Goal: Information Seeking & Learning: Learn about a topic

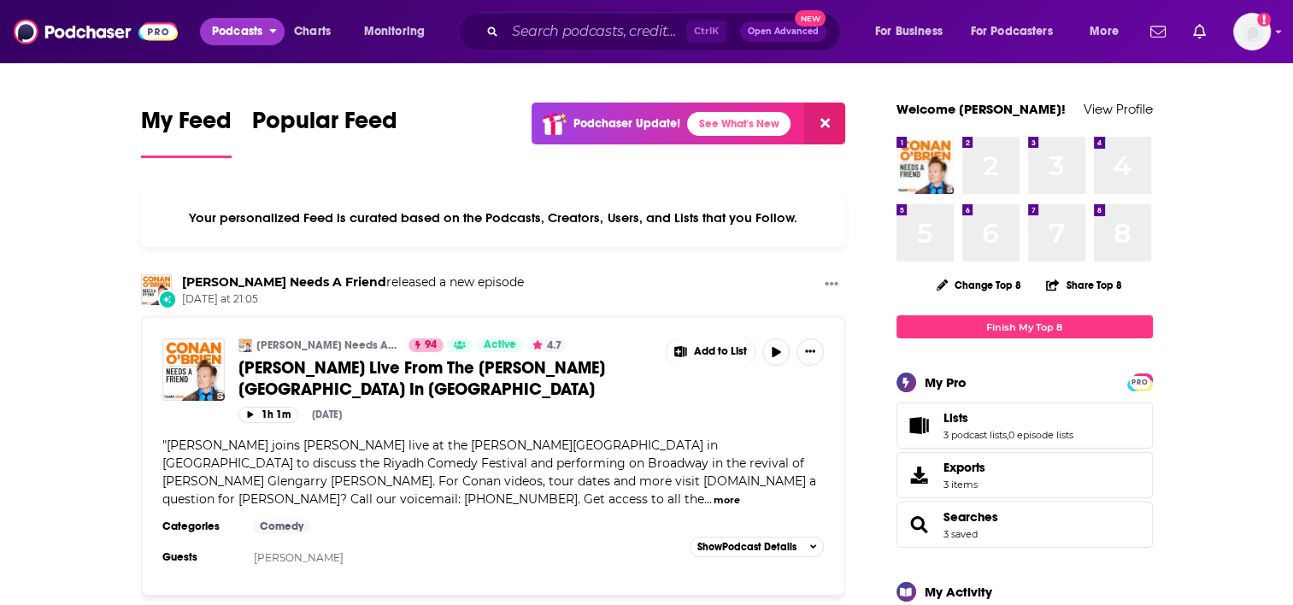
click at [212, 33] on span "Podcasts" at bounding box center [237, 32] width 50 height 24
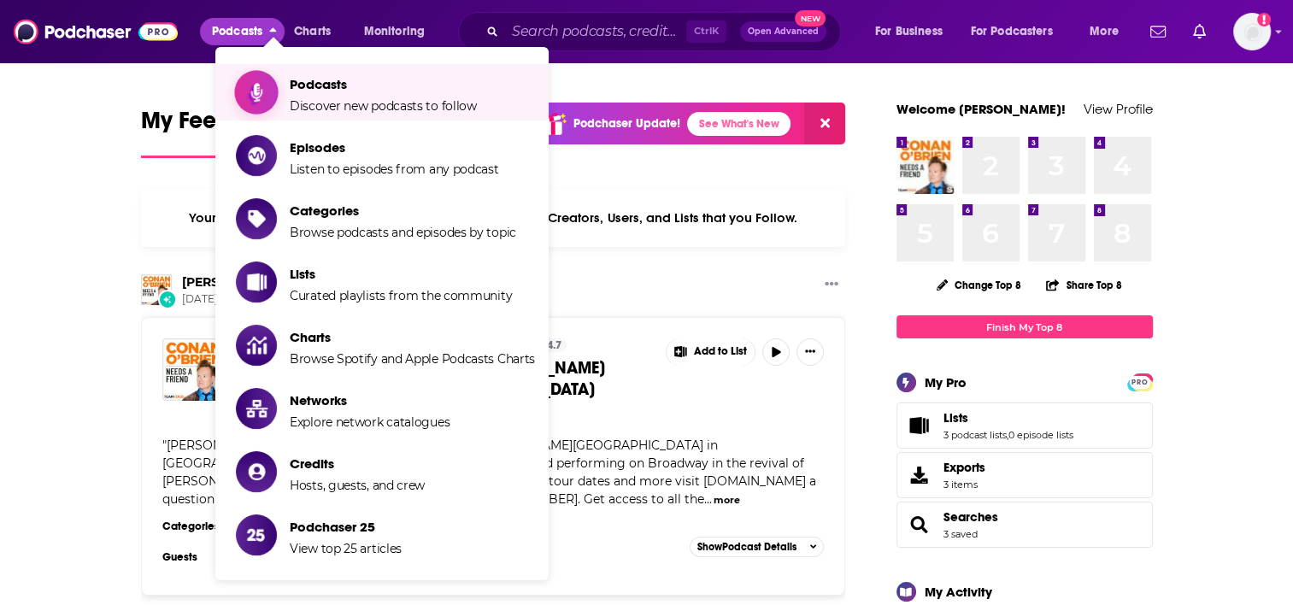
click at [351, 88] on span "Podcasts" at bounding box center [383, 84] width 187 height 16
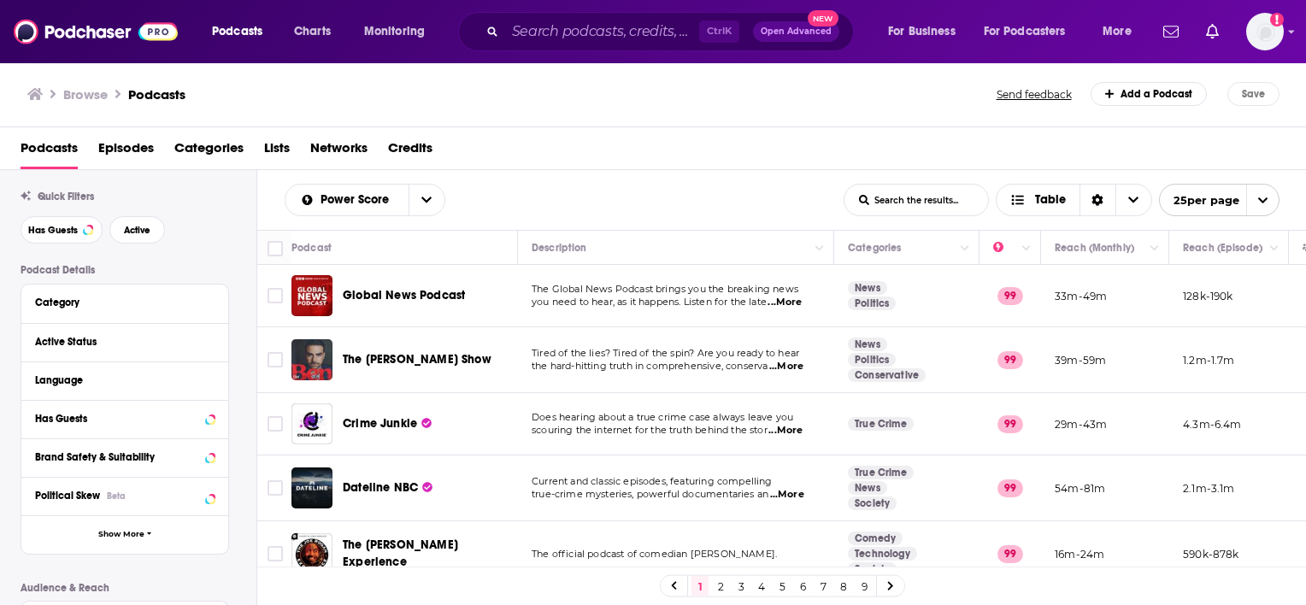
scroll to position [56, 0]
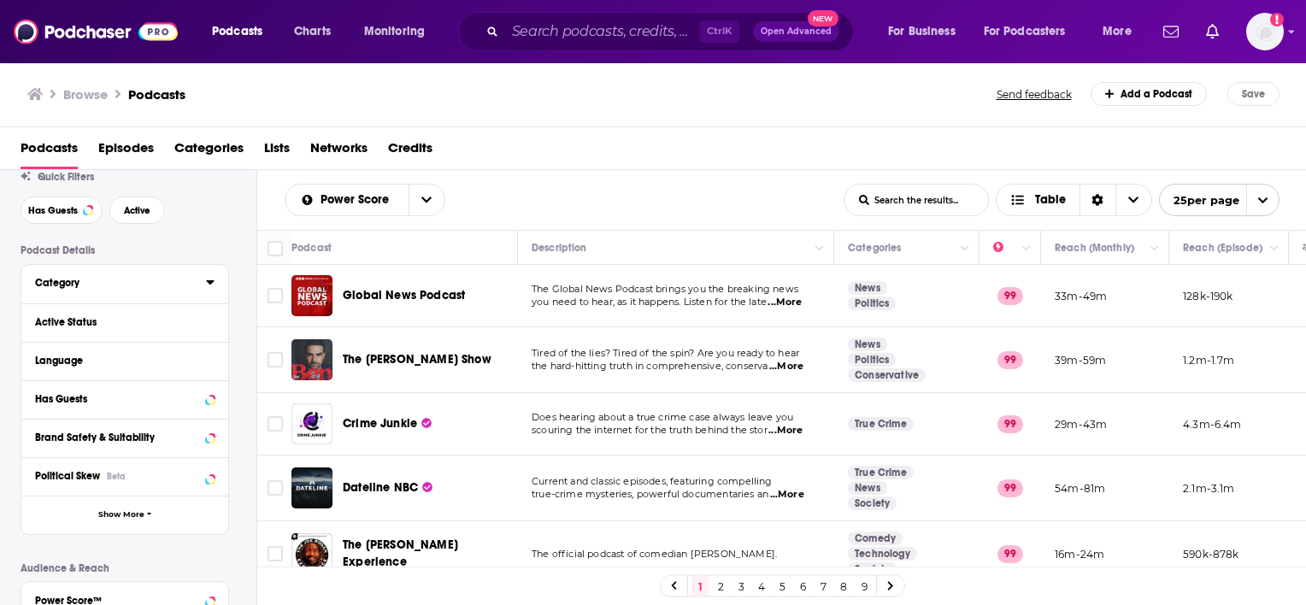
click at [211, 284] on icon at bounding box center [210, 282] width 8 height 4
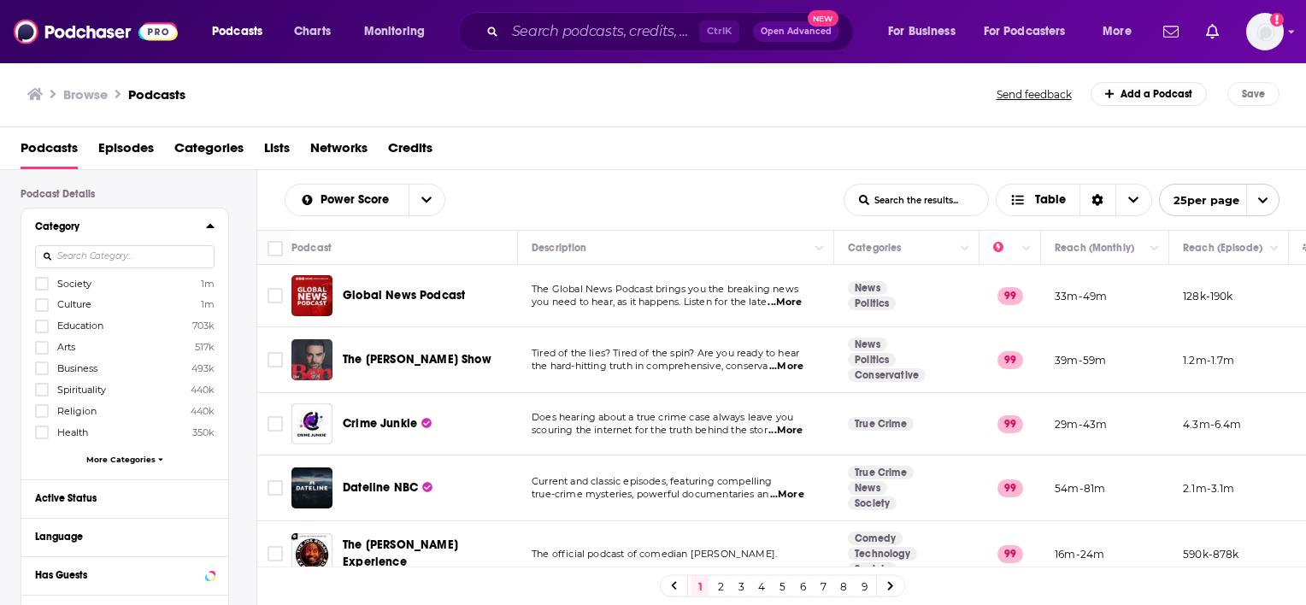
scroll to position [114, 0]
click at [150, 454] on span "More Categories" at bounding box center [120, 458] width 69 height 9
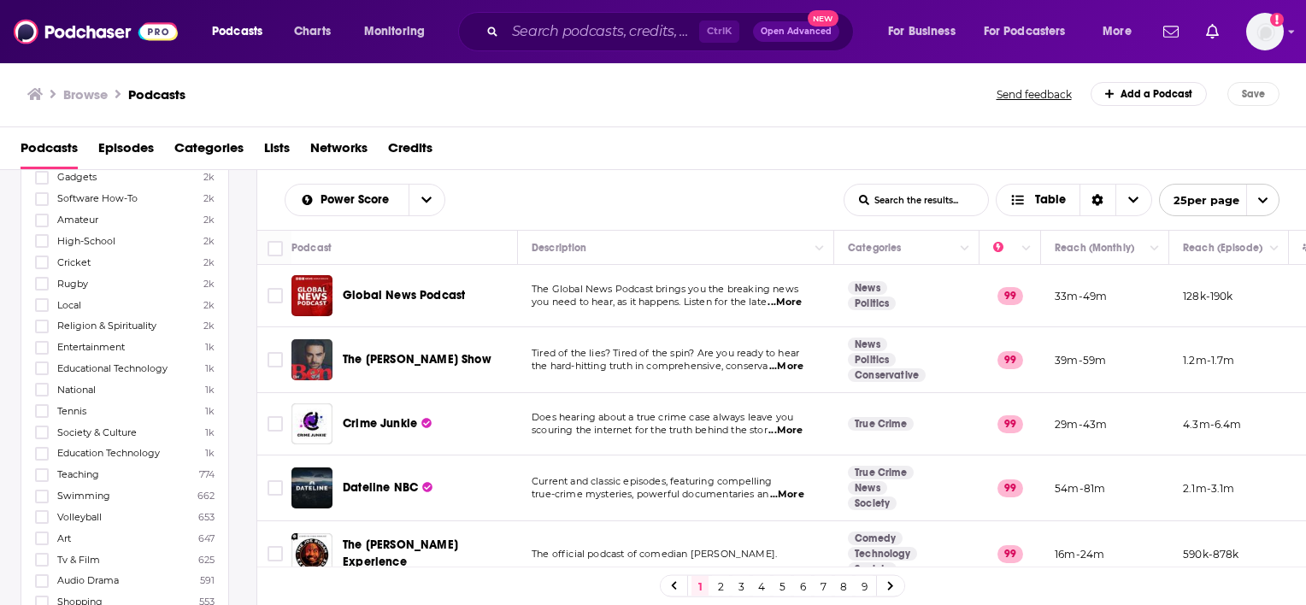
scroll to position [2620, 0]
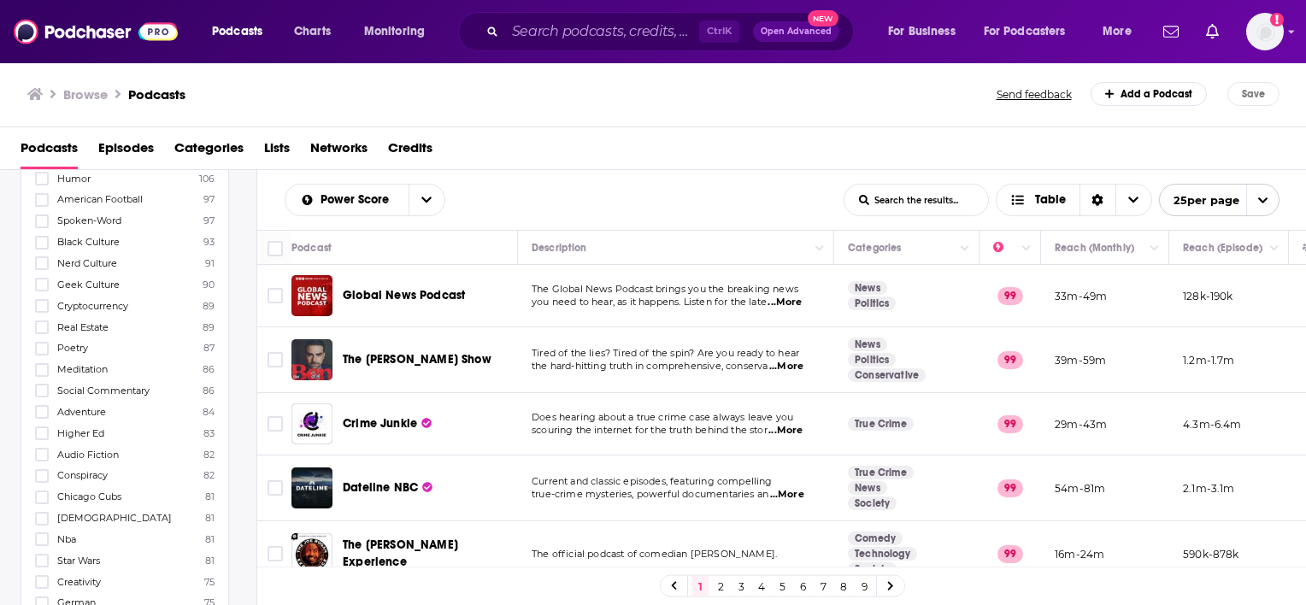
scroll to position [0, 0]
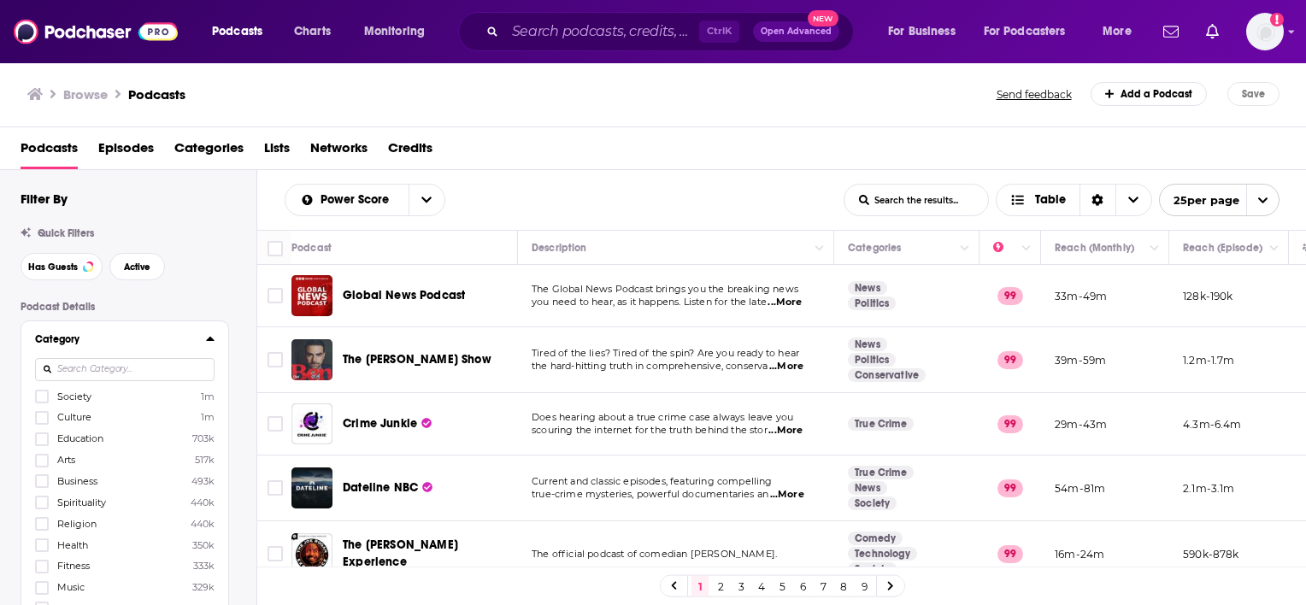
click at [212, 340] on icon at bounding box center [210, 339] width 8 height 4
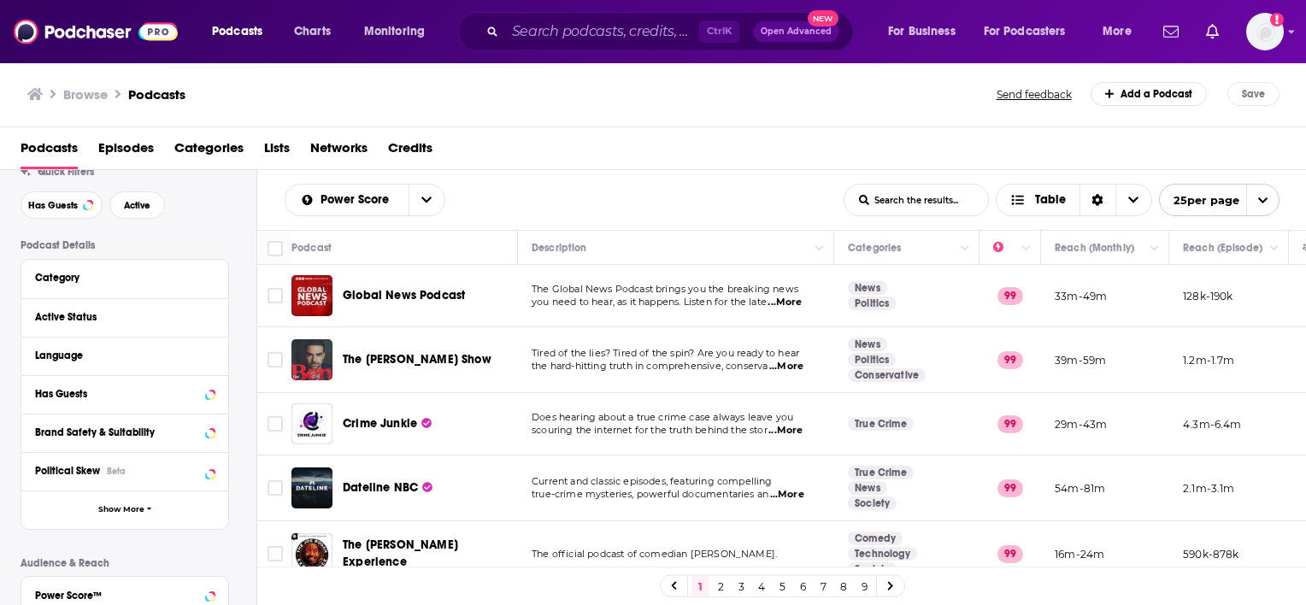
scroll to position [171, 0]
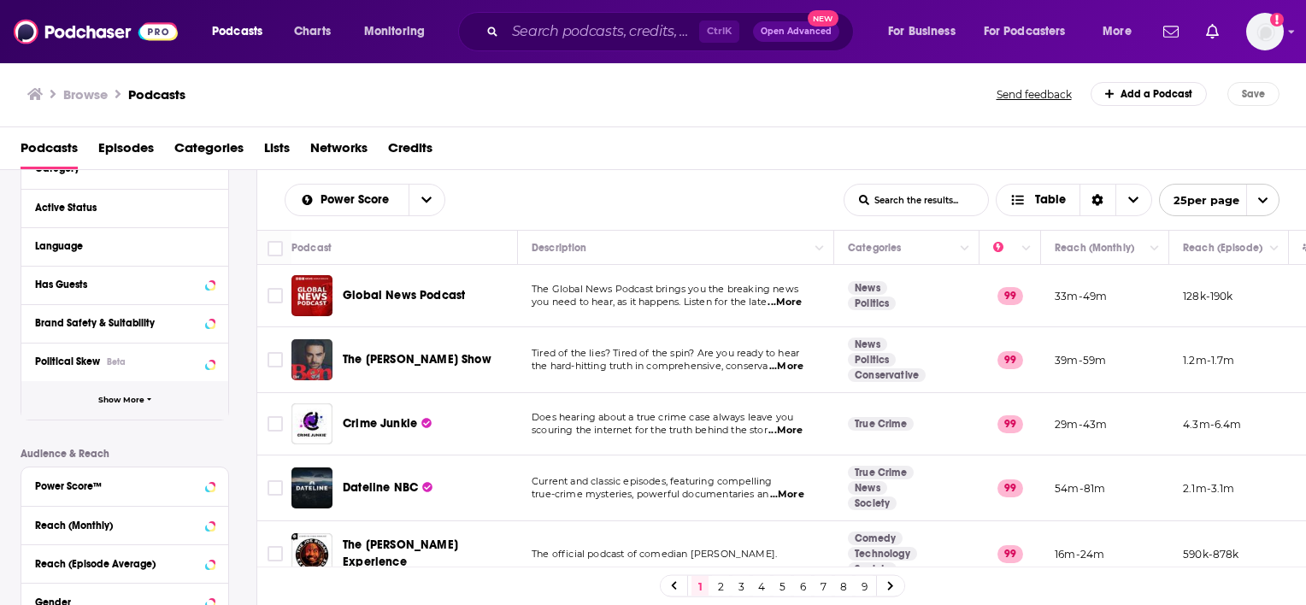
click at [137, 396] on span "Show More" at bounding box center [121, 400] width 46 height 9
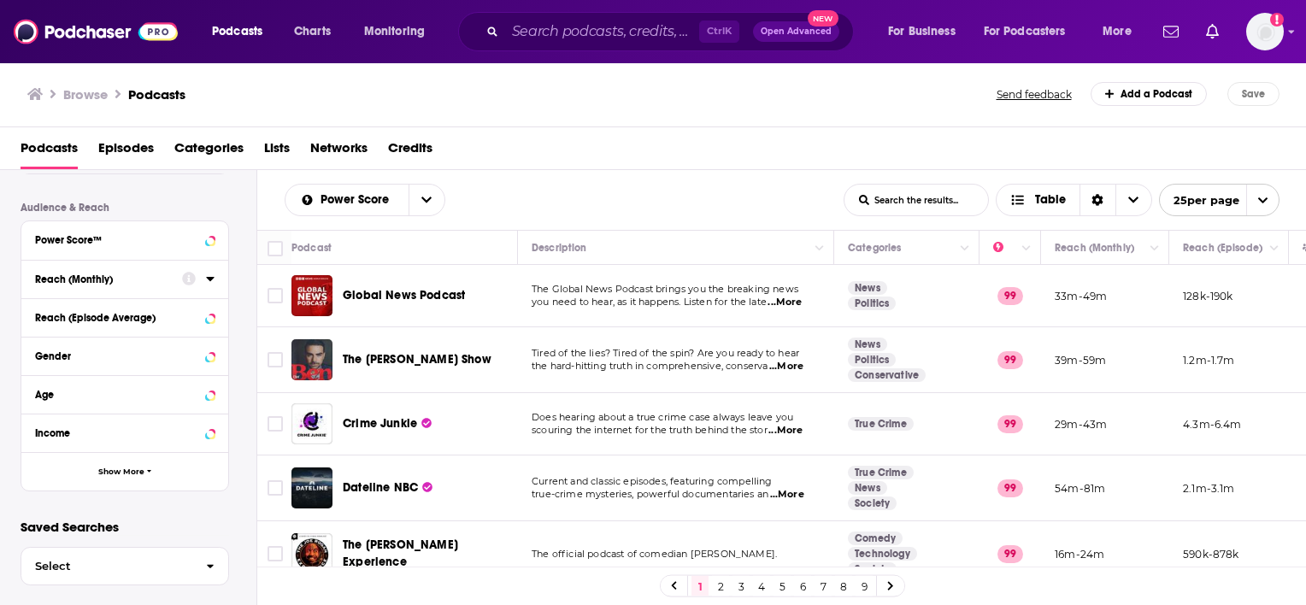
scroll to position [776, 0]
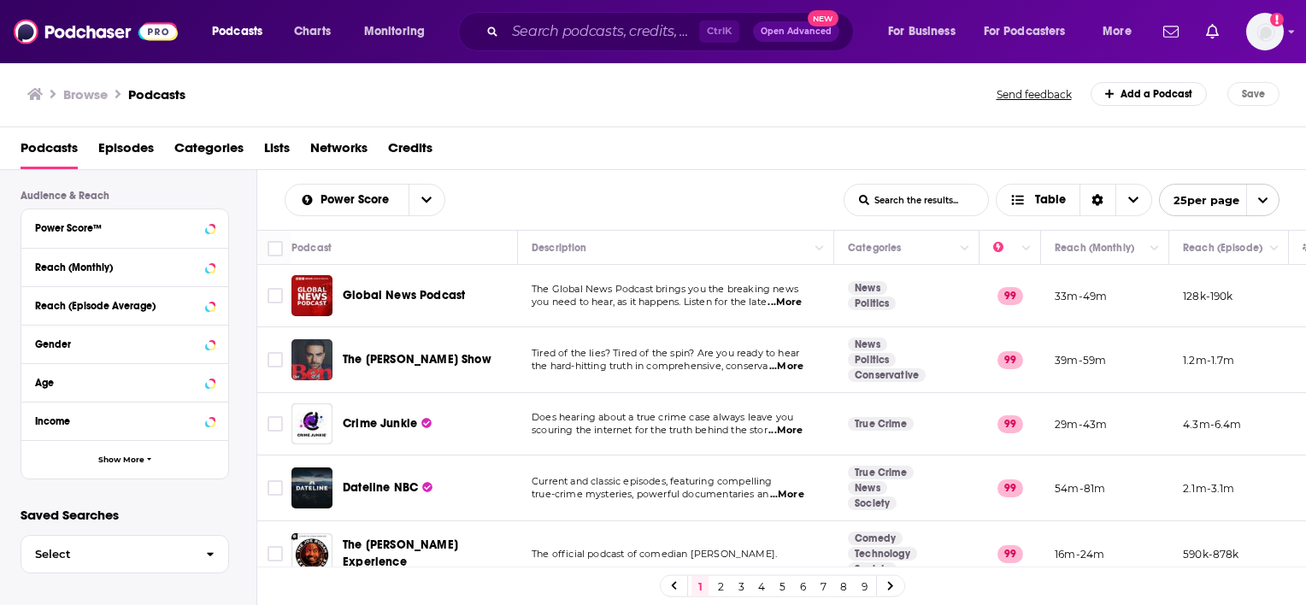
click at [171, 438] on div "Income" at bounding box center [124, 421] width 207 height 38
click at [177, 467] on button "Show More" at bounding box center [124, 459] width 207 height 38
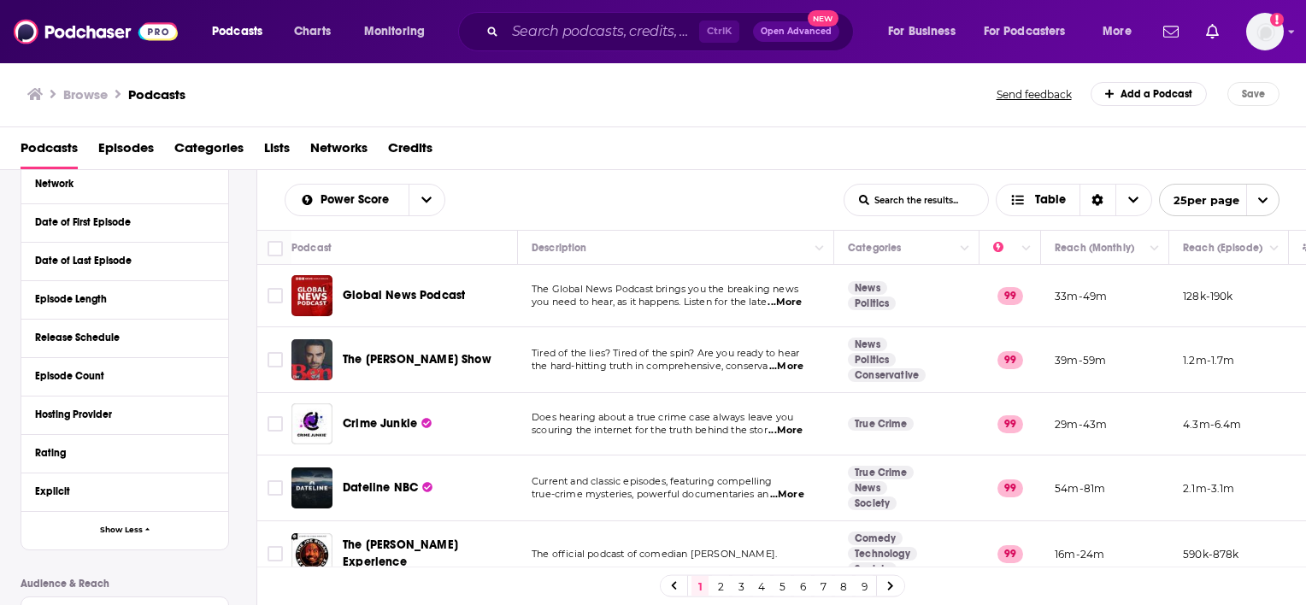
scroll to position [361, 0]
